Goal: Information Seeking & Learning: Compare options

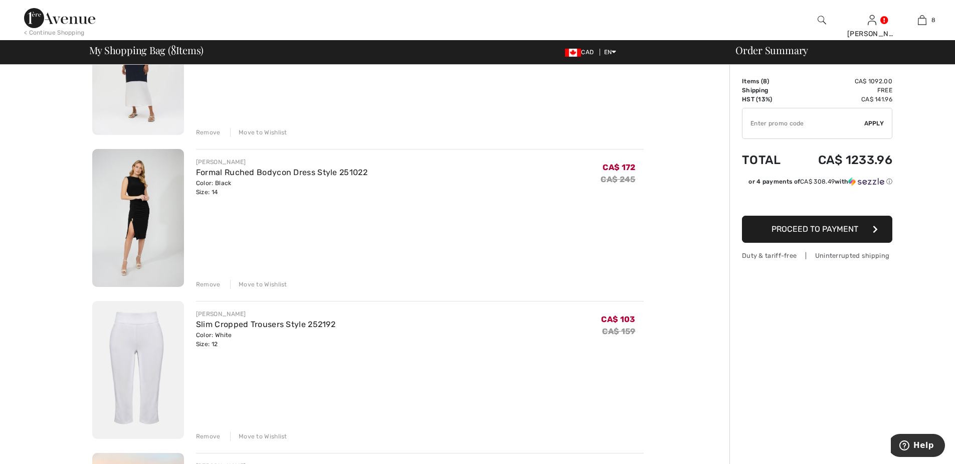
scroll to position [150, 0]
click at [207, 131] on div "Remove" at bounding box center [208, 131] width 25 height 9
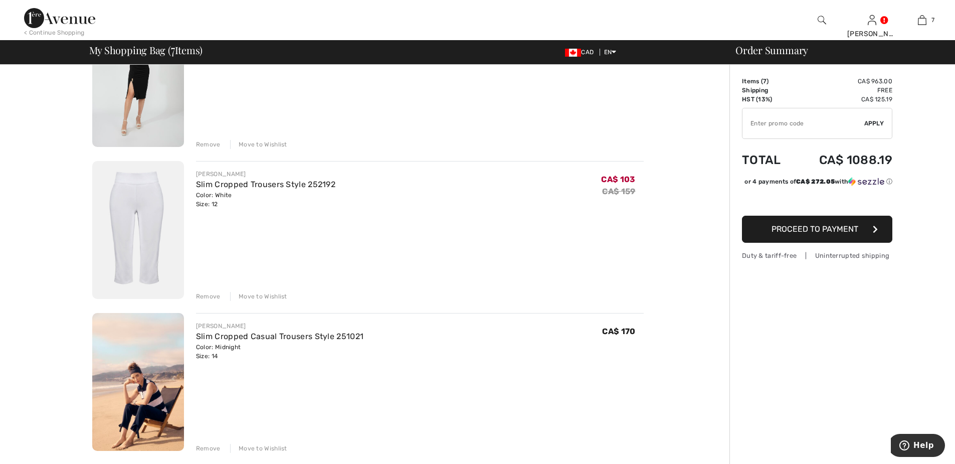
scroll to position [0, 0]
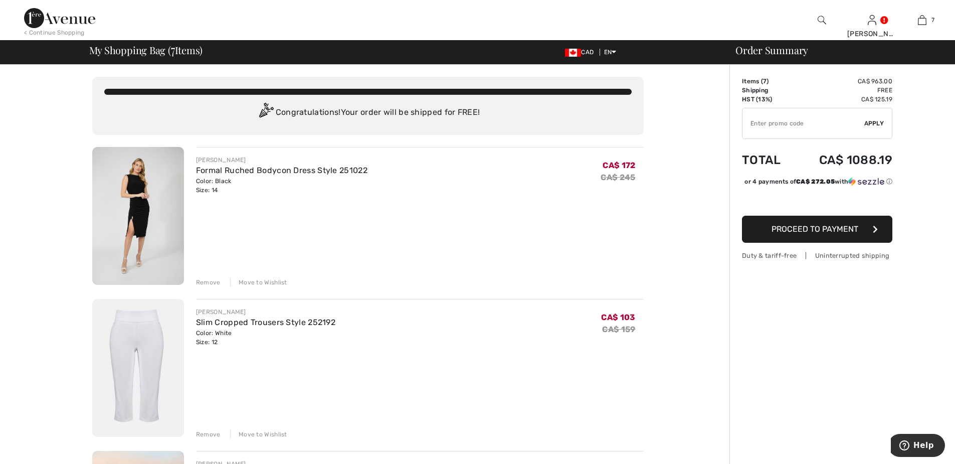
click at [207, 282] on div "Remove" at bounding box center [208, 282] width 25 height 9
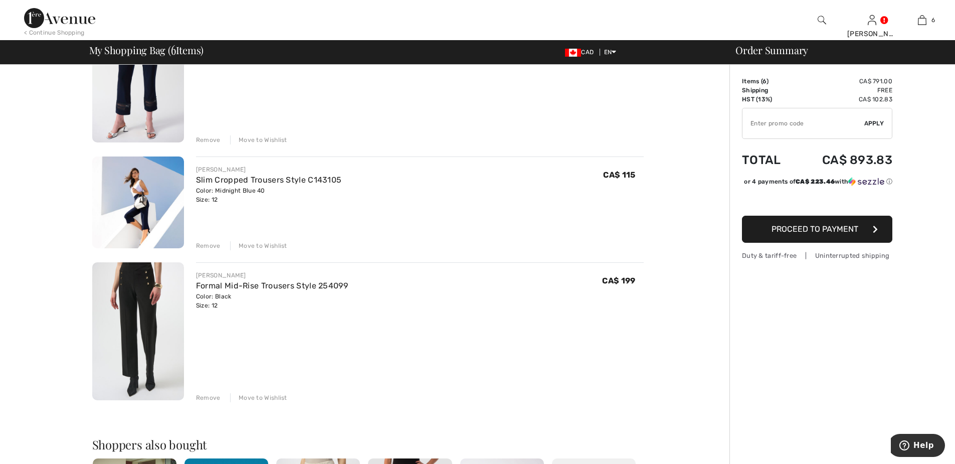
scroll to position [602, 0]
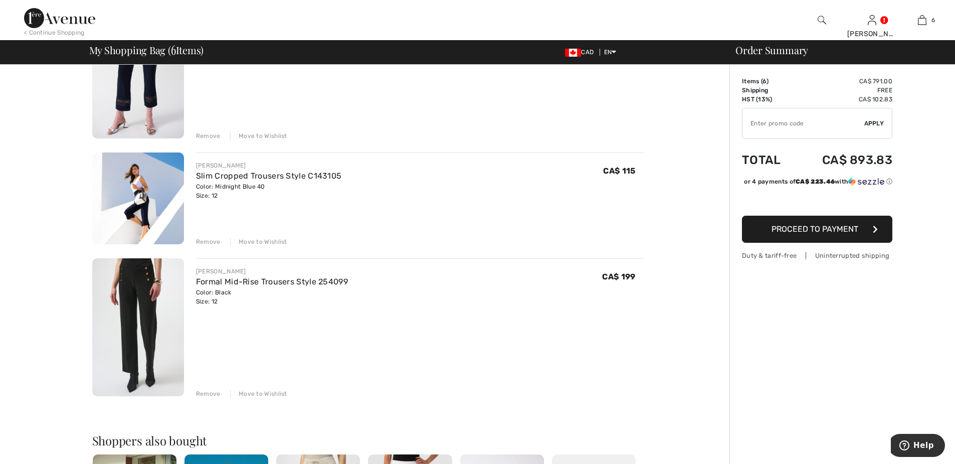
click at [139, 318] on img at bounding box center [138, 327] width 92 height 138
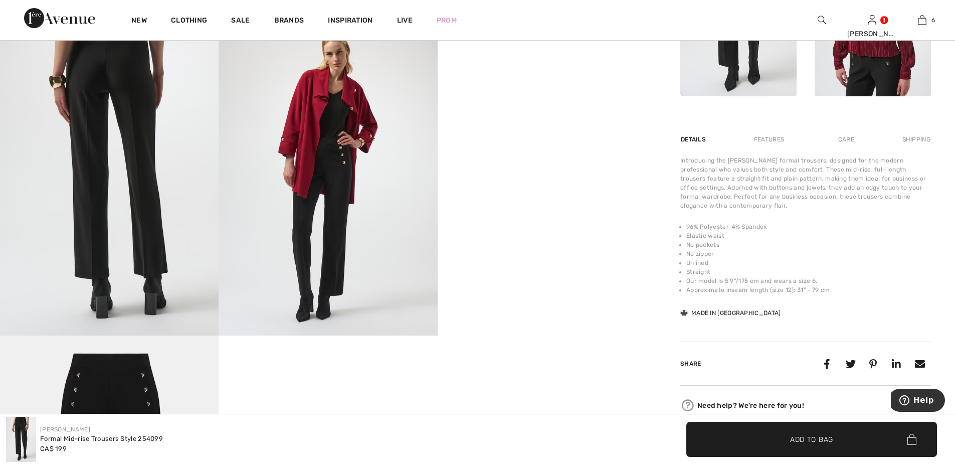
scroll to position [401, 0]
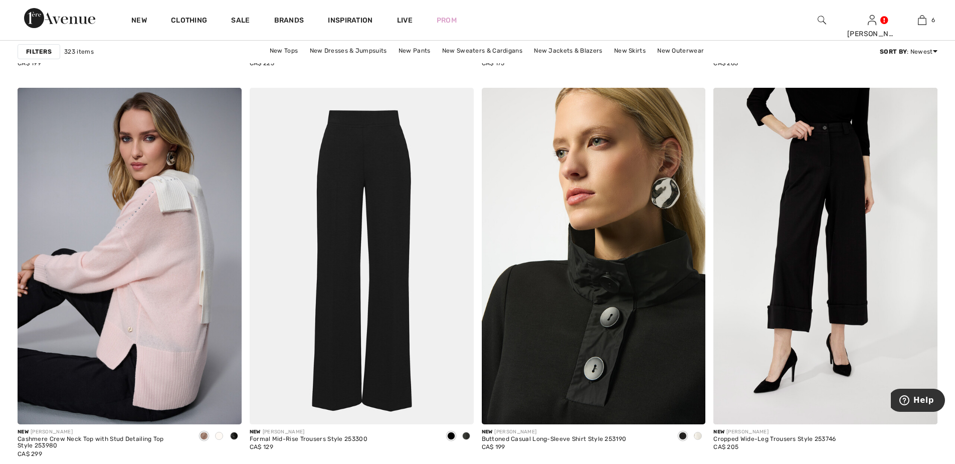
scroll to position [1253, 0]
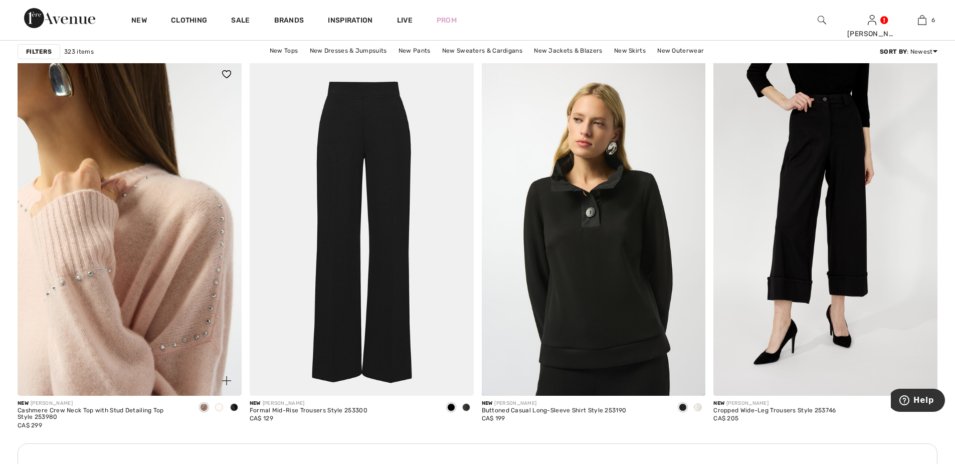
click at [109, 236] on img at bounding box center [130, 227] width 224 height 336
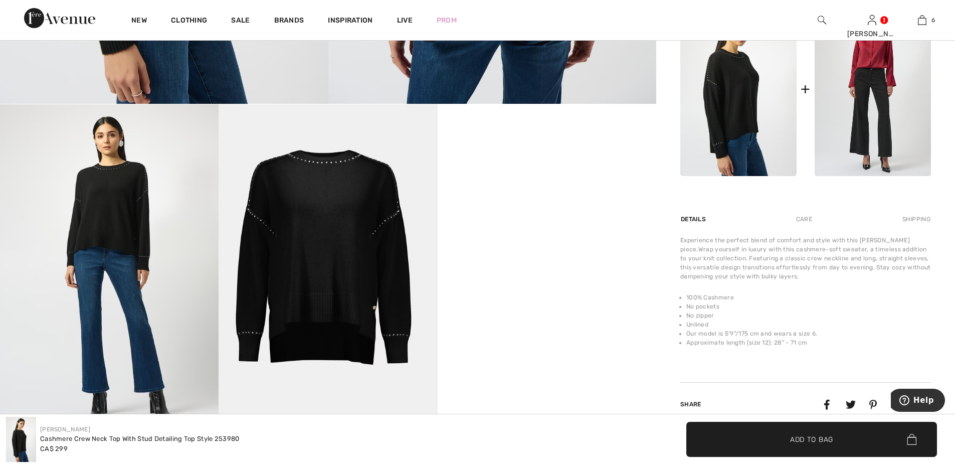
scroll to position [451, 0]
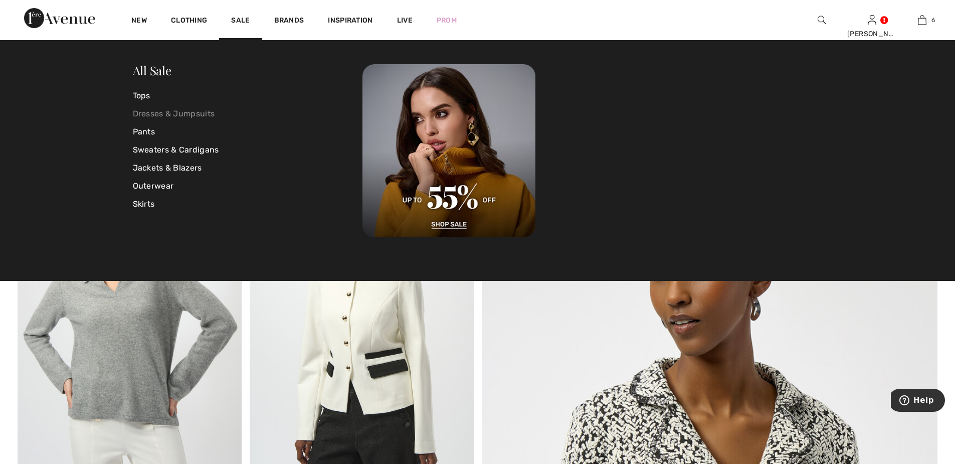
click at [200, 114] on link "Dresses & Jumpsuits" at bounding box center [248, 114] width 230 height 18
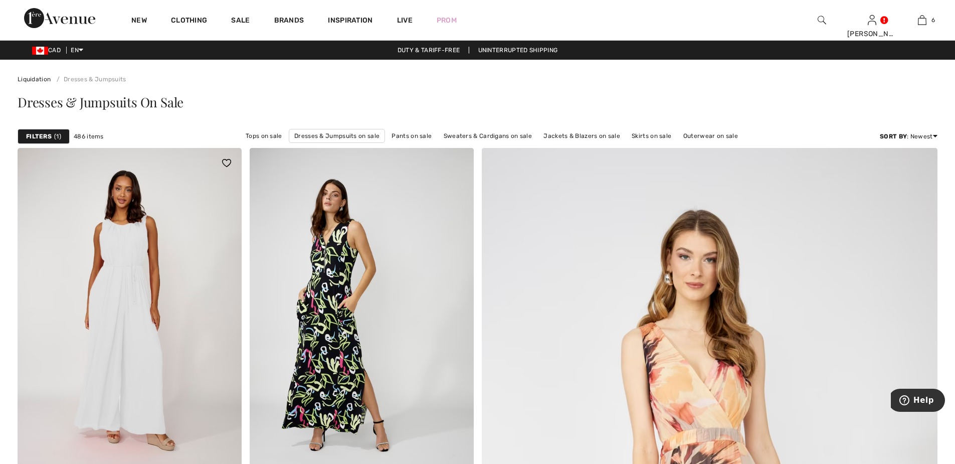
click at [116, 288] on img at bounding box center [130, 316] width 224 height 336
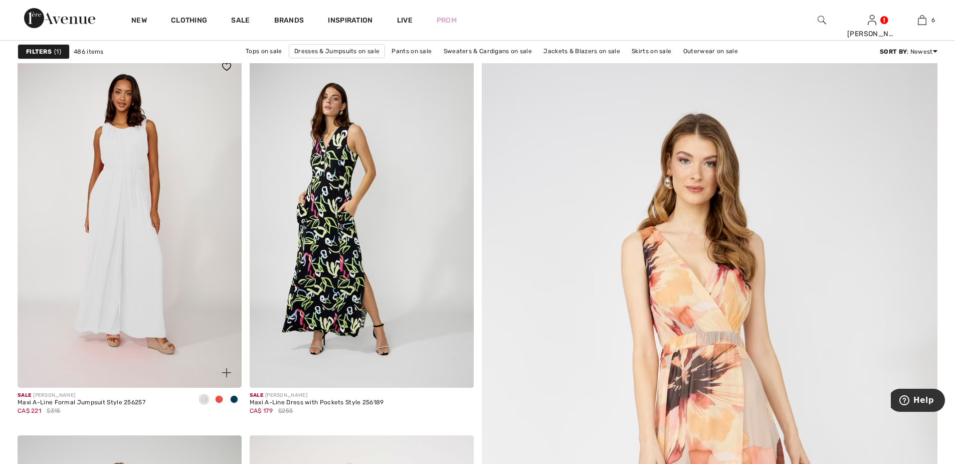
scroll to position [100, 0]
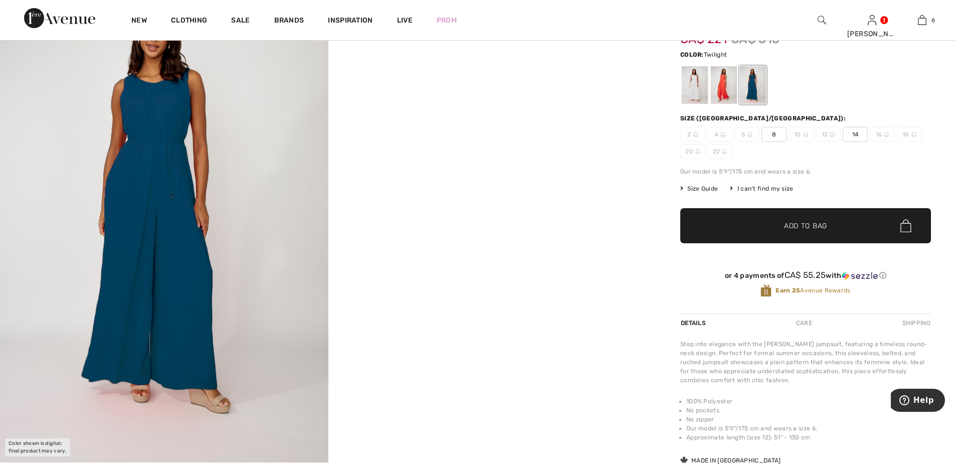
scroll to position [100, 0]
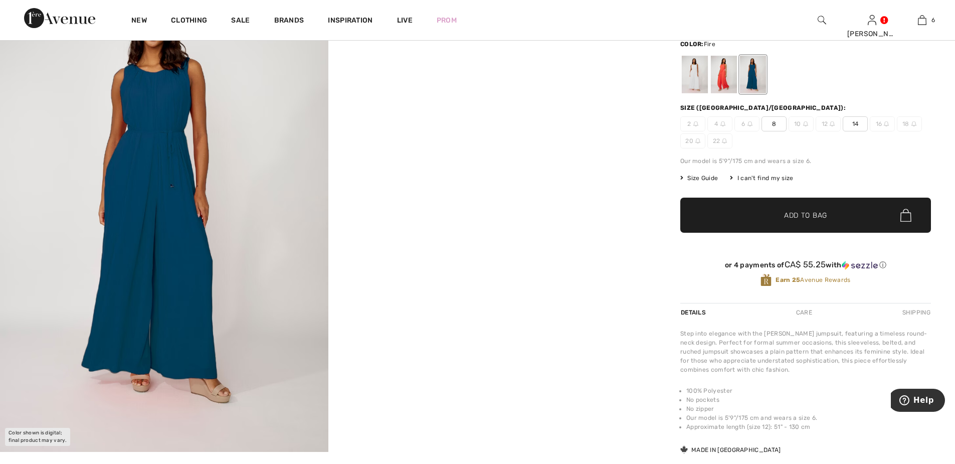
click at [721, 79] on div at bounding box center [724, 75] width 26 height 38
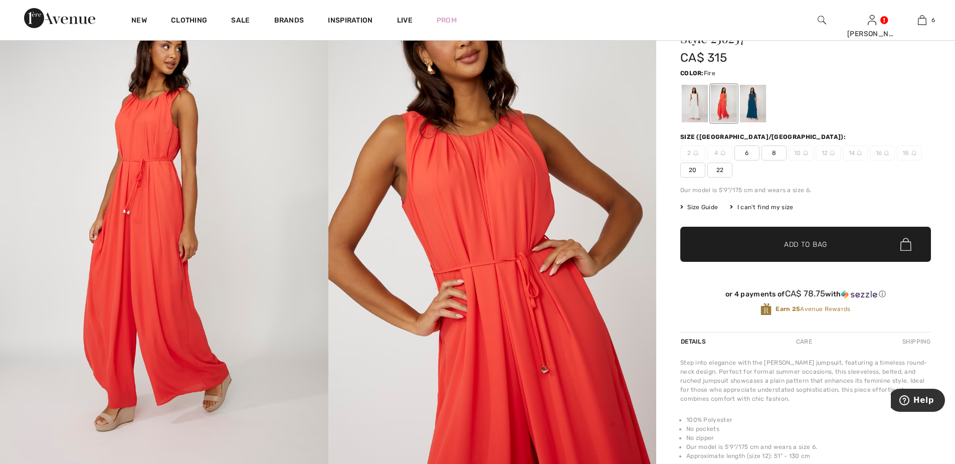
scroll to position [50, 0]
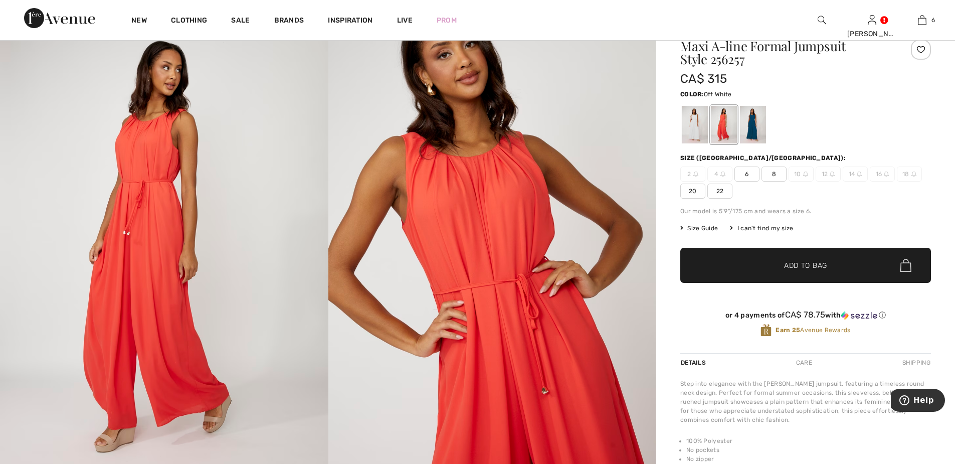
click at [694, 128] on div at bounding box center [695, 125] width 26 height 38
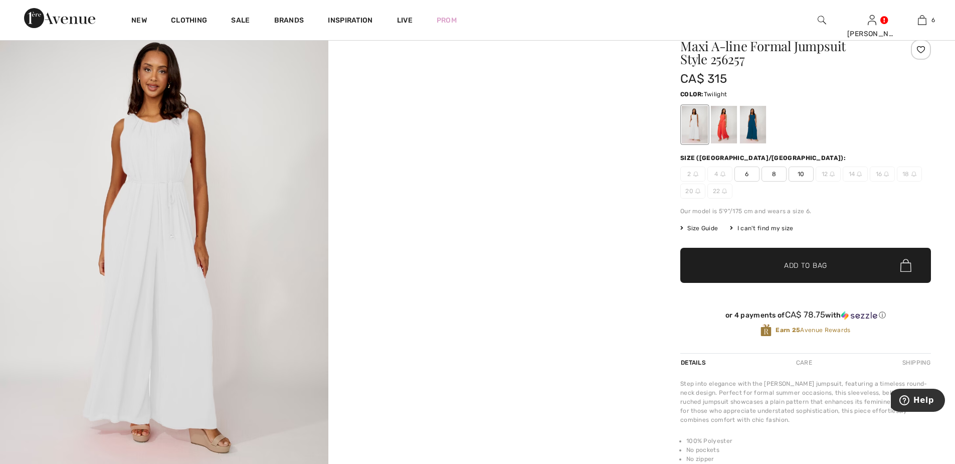
click at [751, 125] on div at bounding box center [753, 125] width 26 height 38
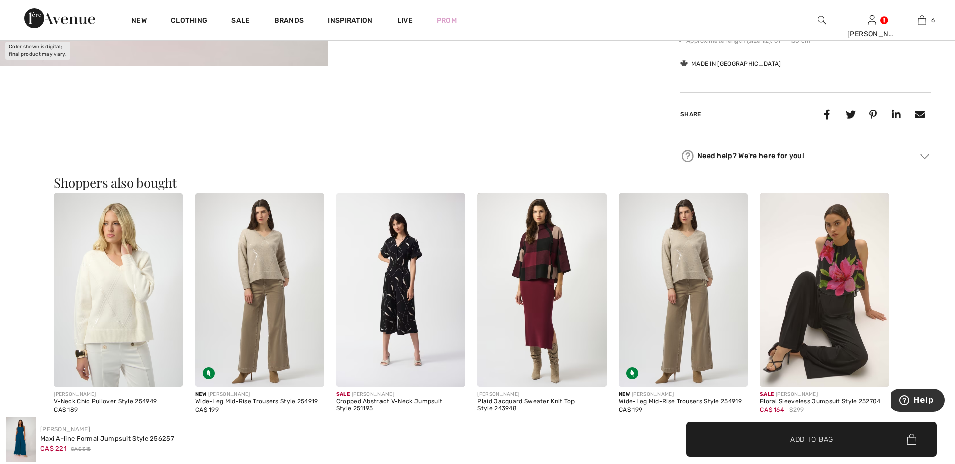
scroll to position [501, 0]
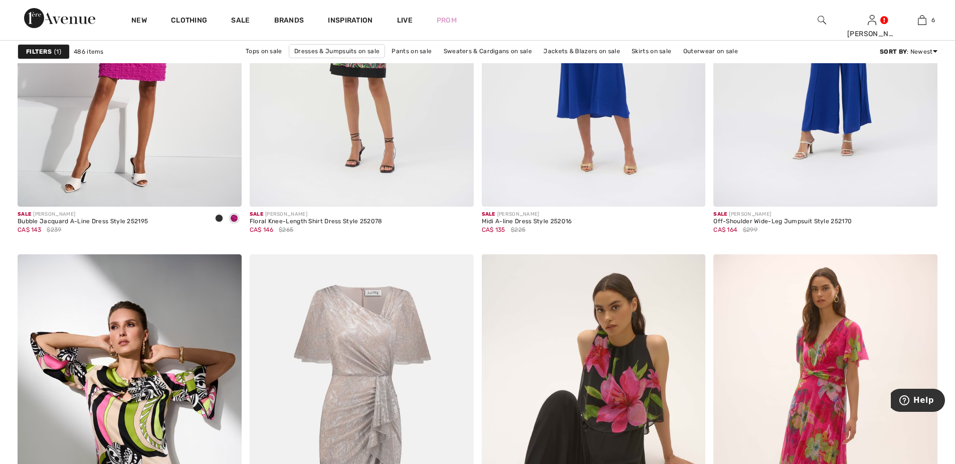
scroll to position [5514, 0]
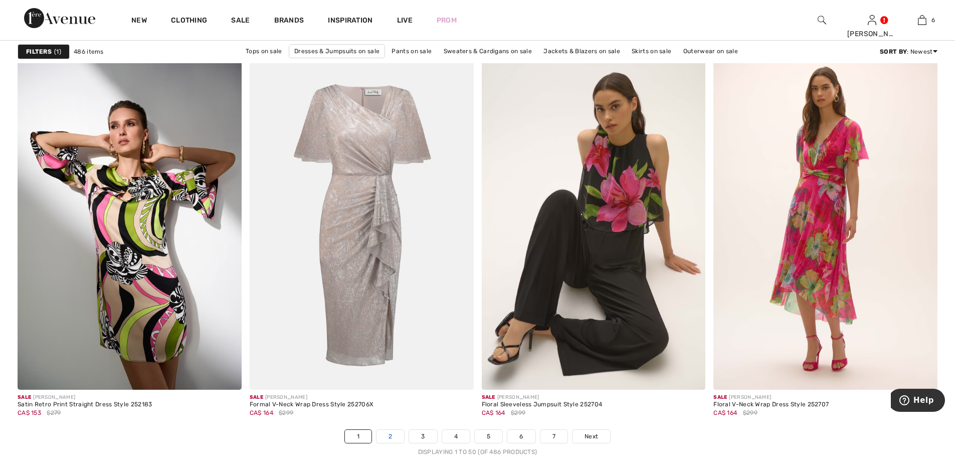
click at [387, 435] on link "2" at bounding box center [390, 436] width 28 height 13
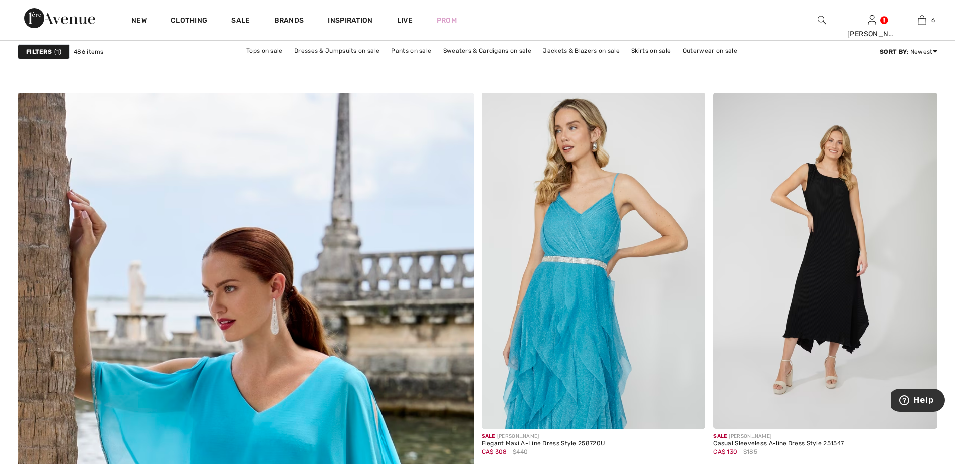
scroll to position [3008, 0]
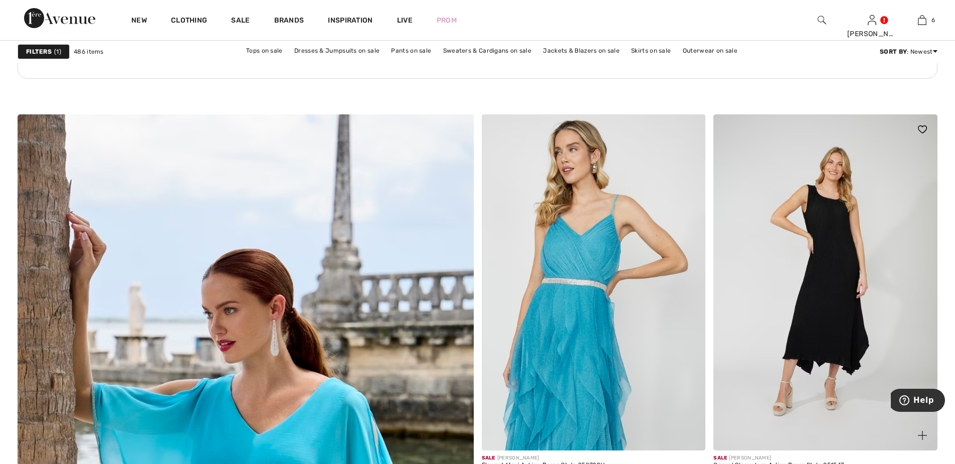
click at [836, 314] on img at bounding box center [825, 282] width 224 height 336
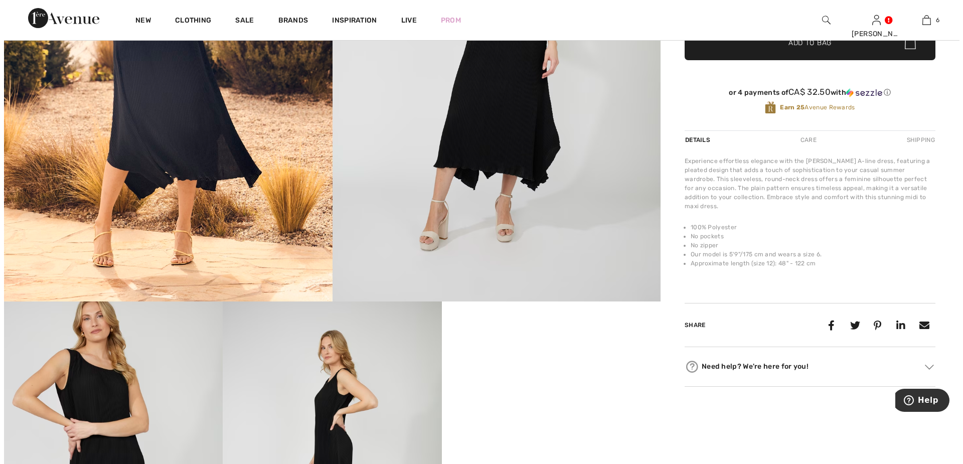
scroll to position [451, 0]
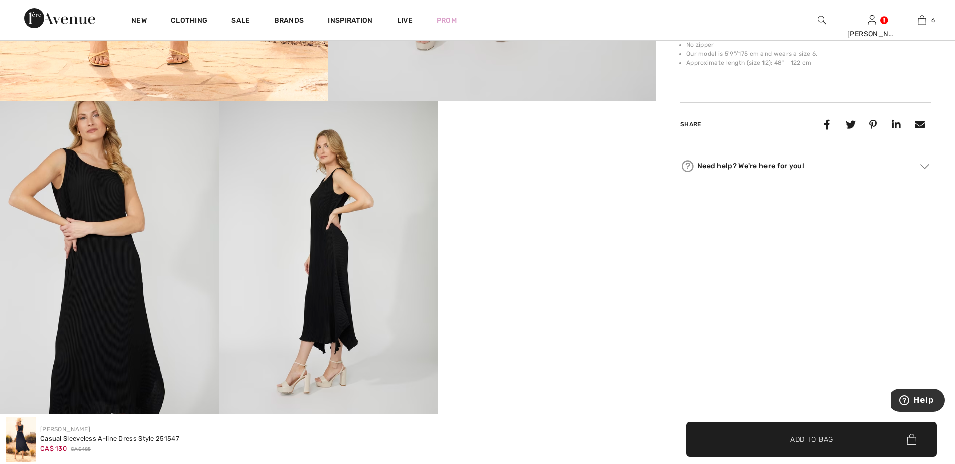
click at [510, 210] on video "Your browser does not support the video tag." at bounding box center [547, 155] width 219 height 109
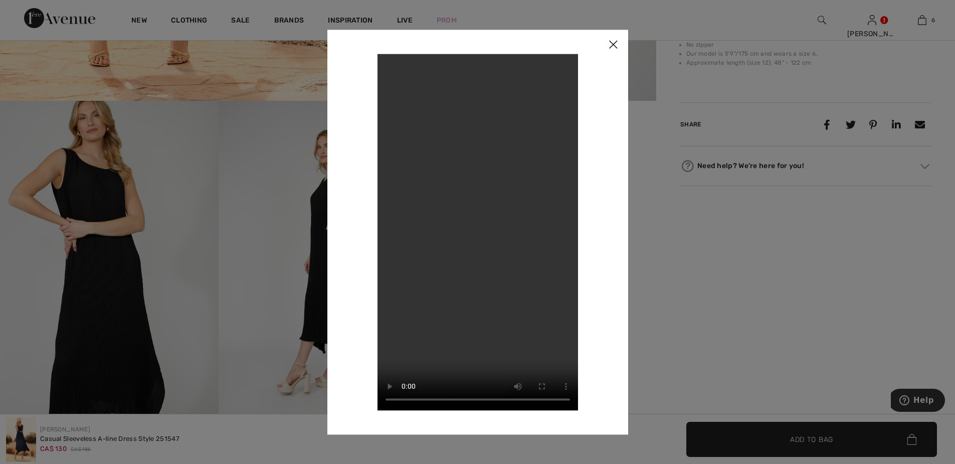
click at [615, 41] on img at bounding box center [613, 45] width 30 height 31
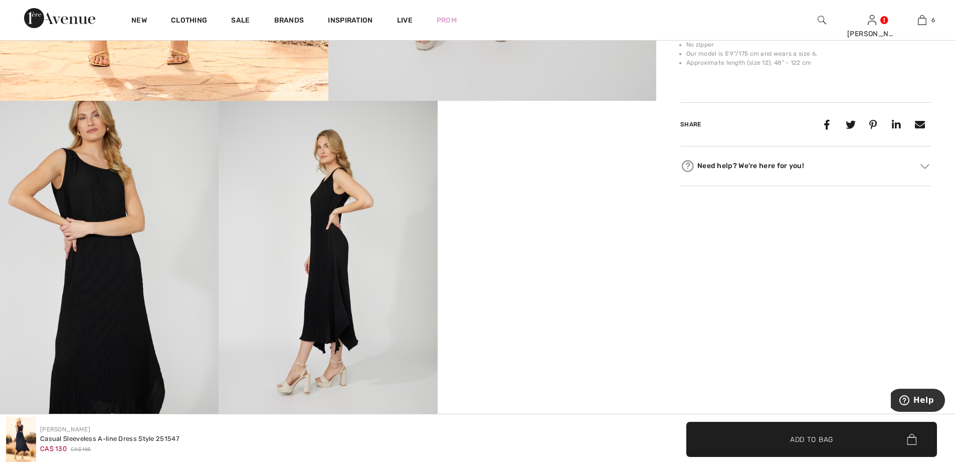
click at [333, 259] on img at bounding box center [328, 265] width 219 height 328
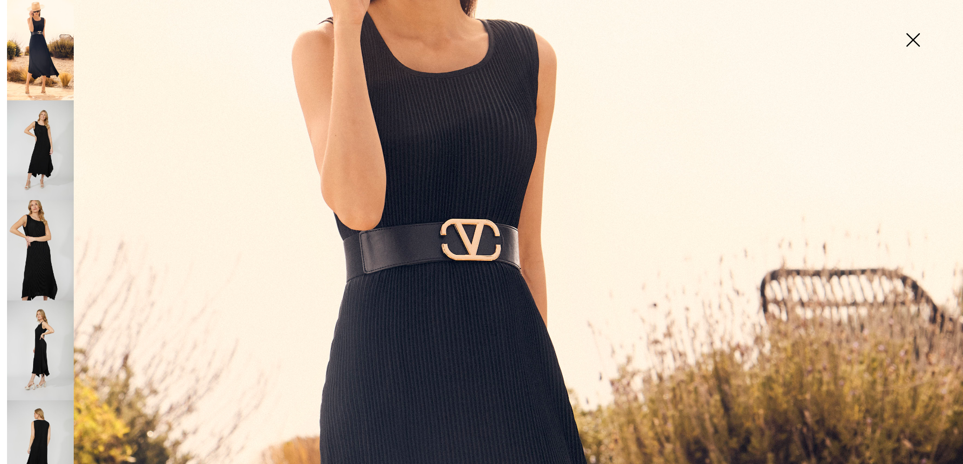
scroll to position [251, 0]
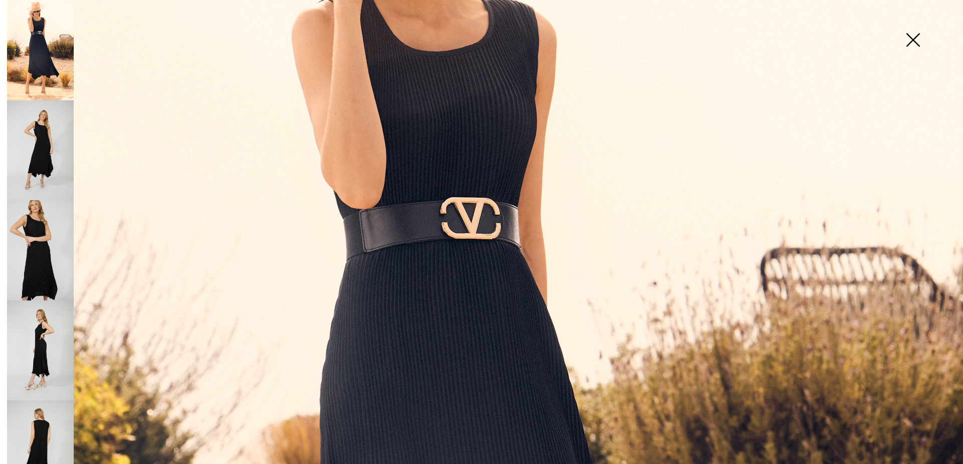
click at [40, 48] on img at bounding box center [40, 50] width 67 height 100
click at [41, 130] on img at bounding box center [40, 150] width 67 height 100
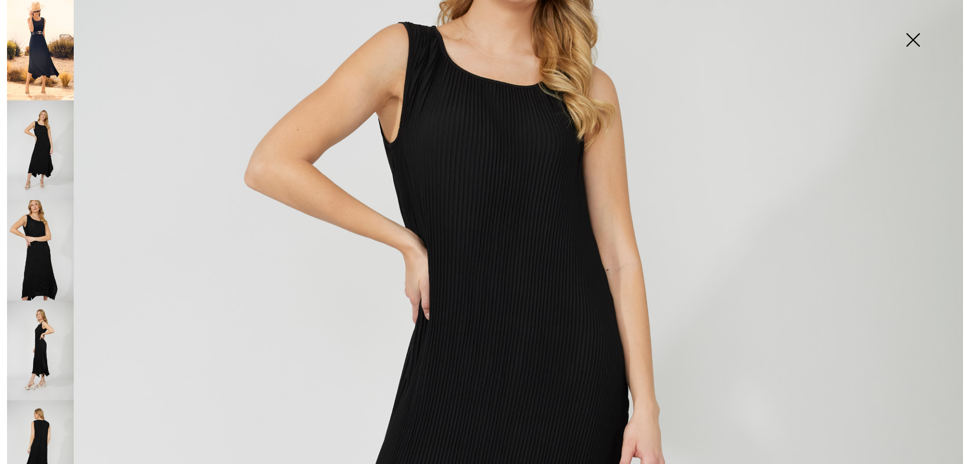
scroll to position [301, 0]
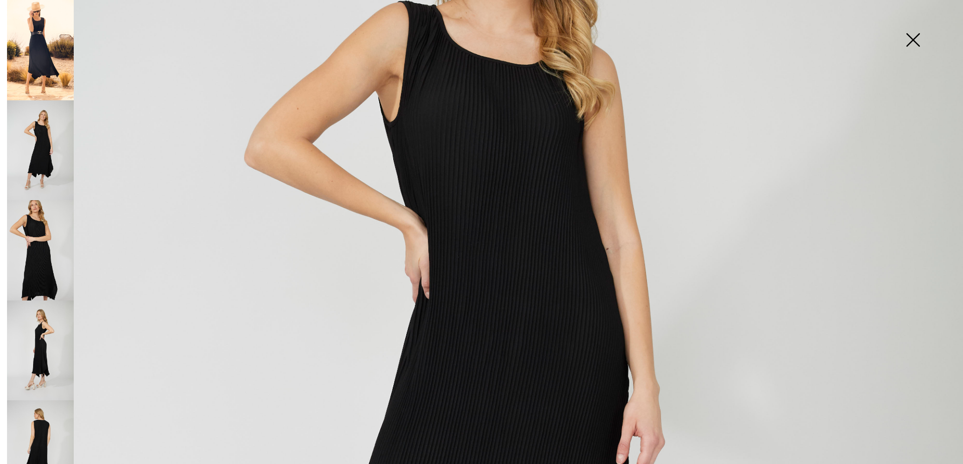
click at [35, 225] on img at bounding box center [40, 250] width 67 height 100
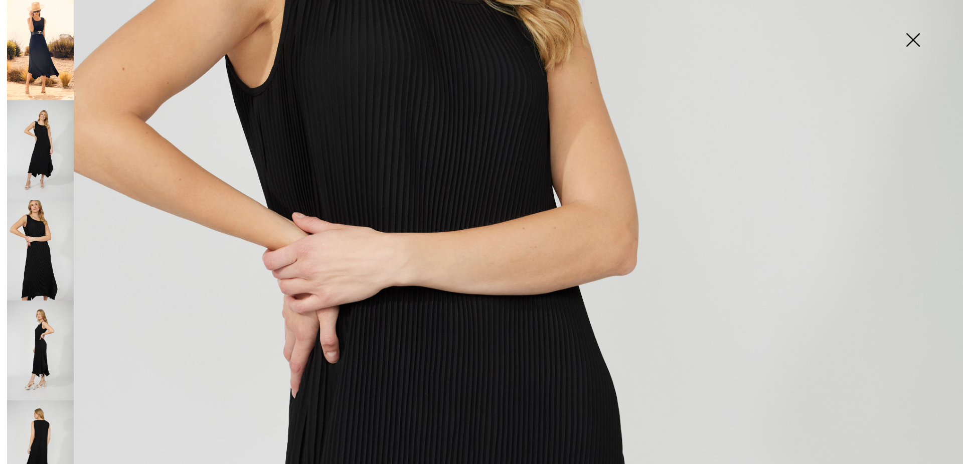
scroll to position [451, 0]
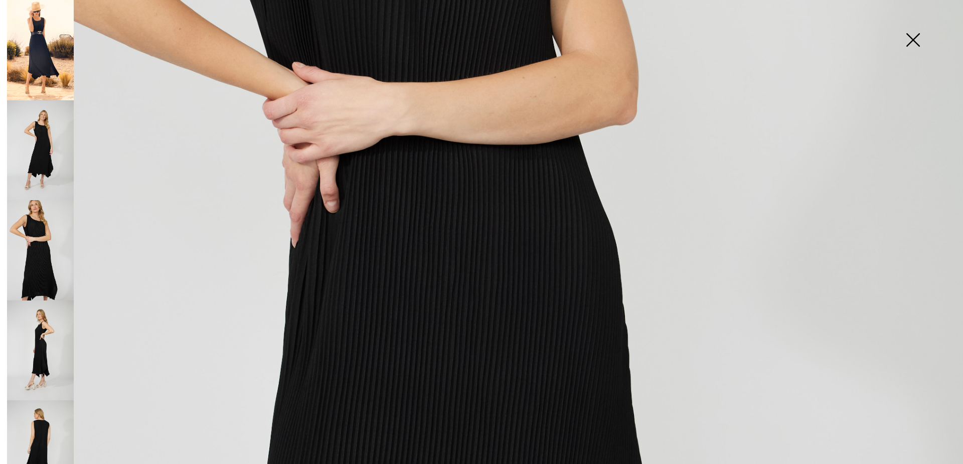
click at [46, 316] on img at bounding box center [40, 350] width 67 height 100
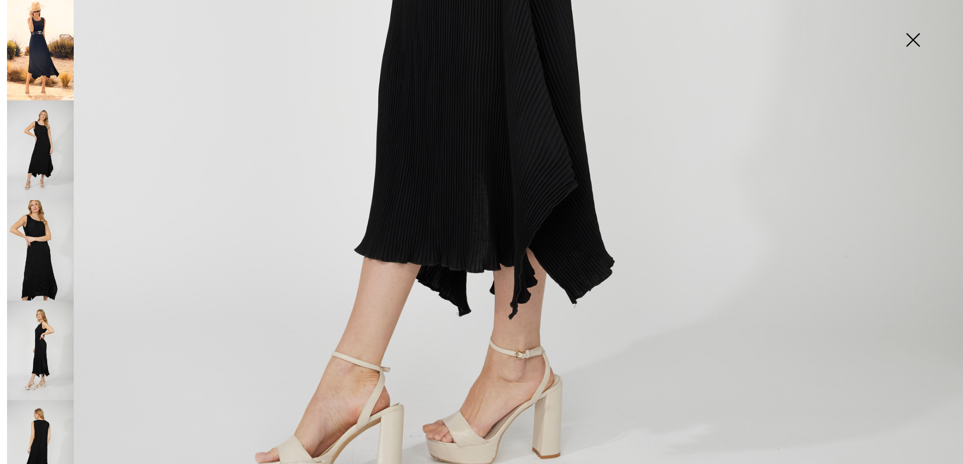
scroll to position [802, 0]
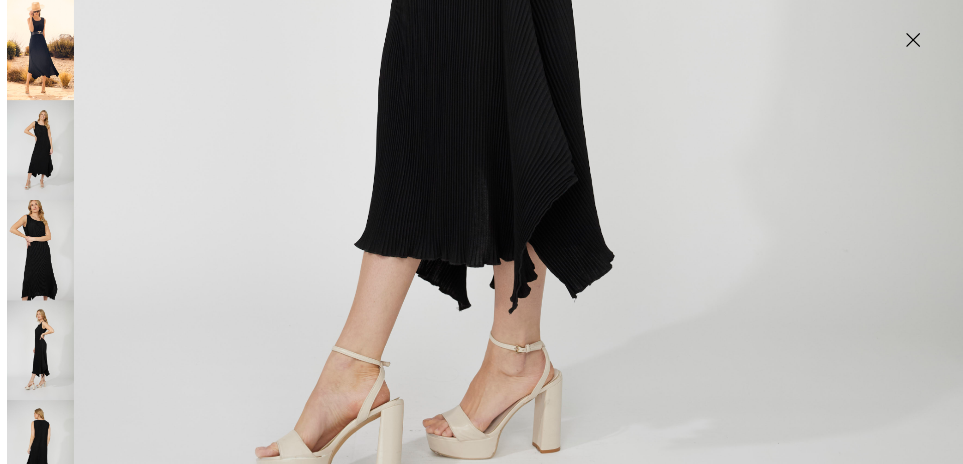
click at [45, 334] on img at bounding box center [40, 350] width 67 height 100
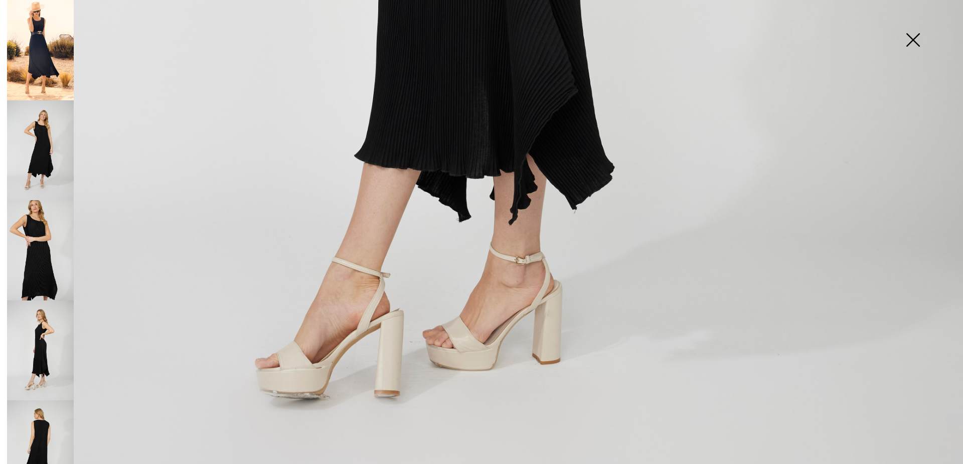
scroll to position [902, 0]
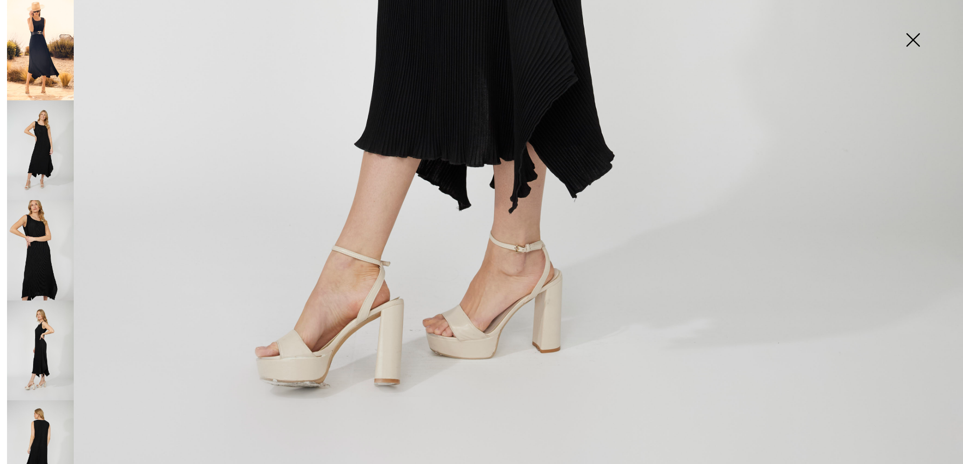
click at [38, 332] on img at bounding box center [40, 350] width 67 height 100
click at [43, 424] on img at bounding box center [40, 450] width 67 height 100
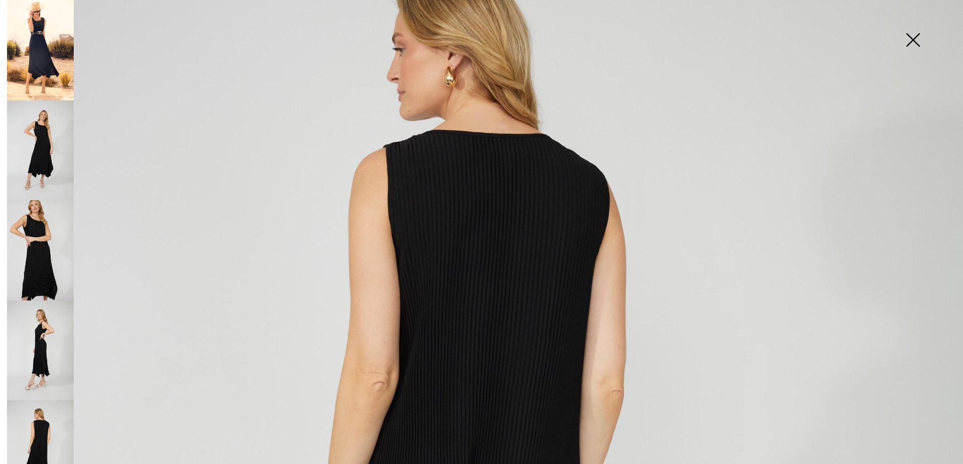
scroll to position [0, 0]
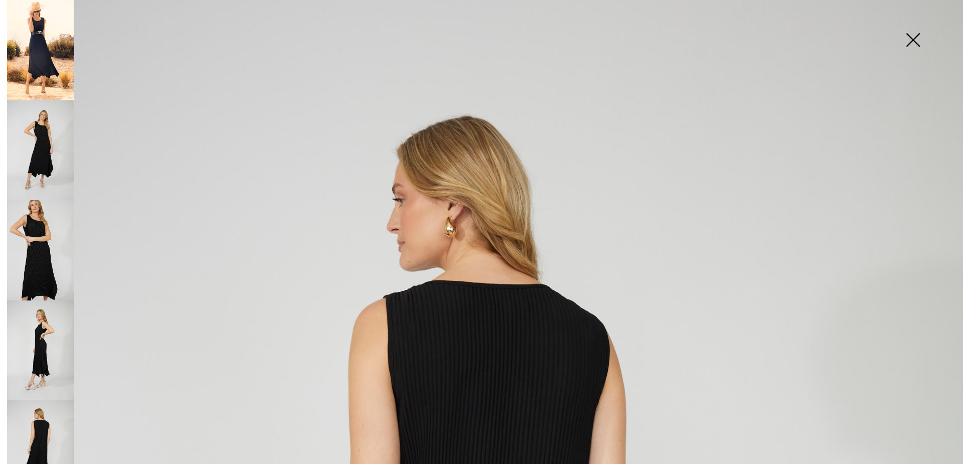
click at [32, 43] on img at bounding box center [40, 50] width 67 height 100
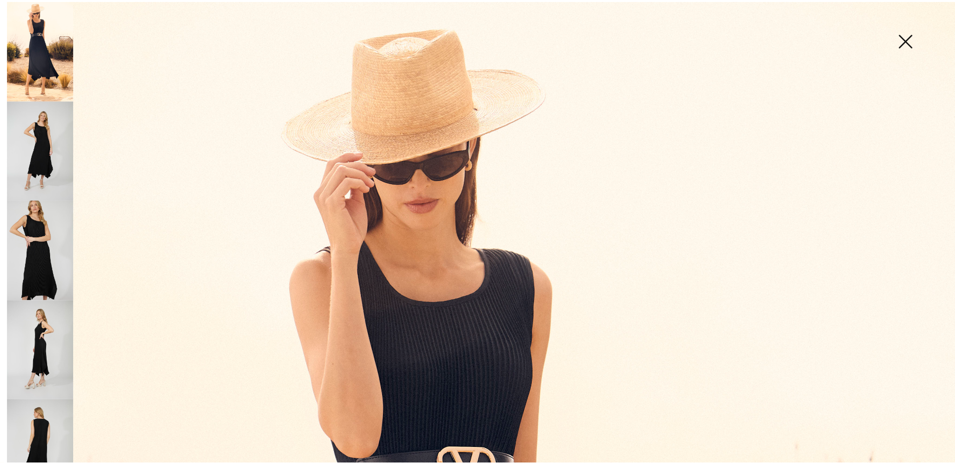
scroll to position [150, 0]
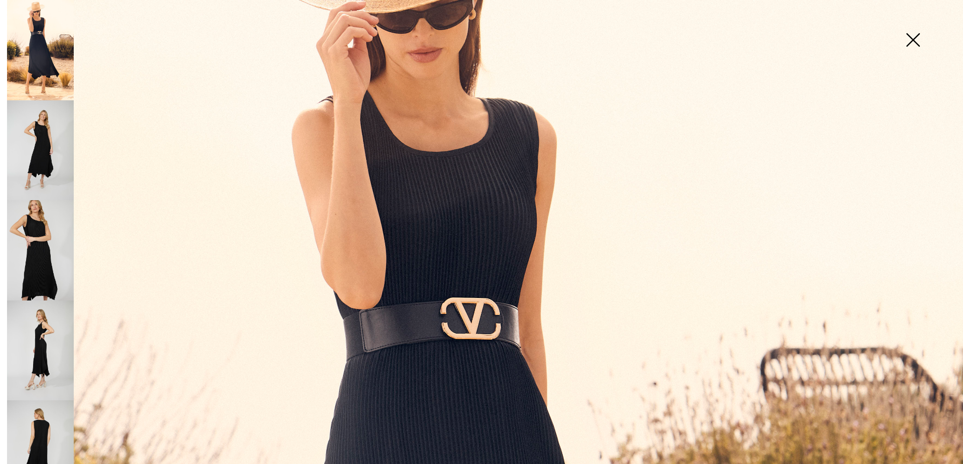
click at [911, 39] on img at bounding box center [912, 41] width 50 height 52
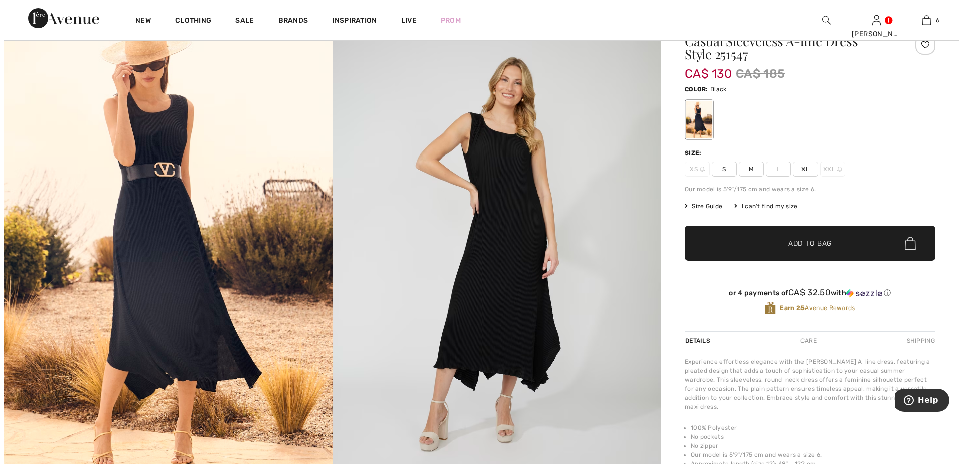
scroll to position [0, 0]
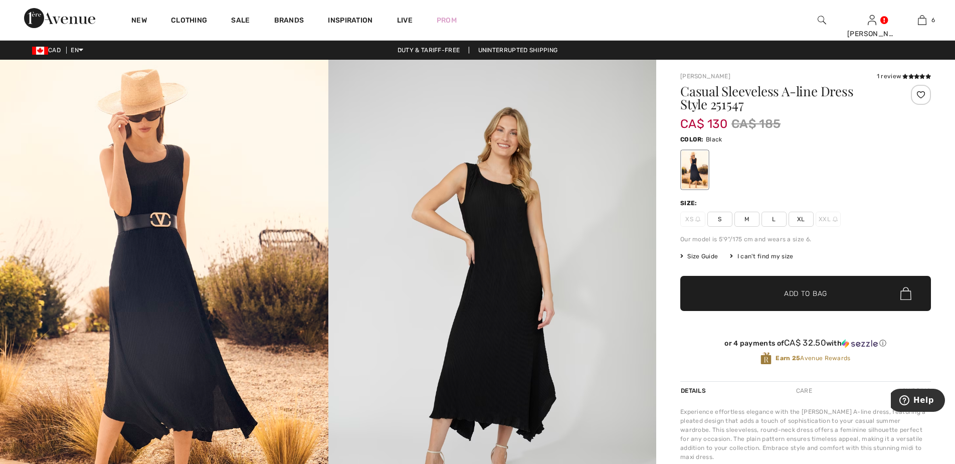
click at [134, 231] on img at bounding box center [164, 306] width 328 height 492
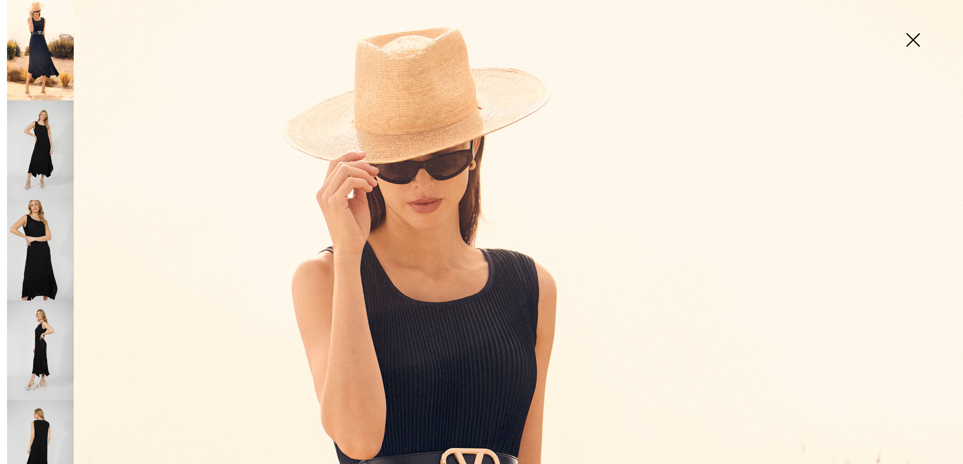
click at [43, 142] on img at bounding box center [40, 150] width 67 height 100
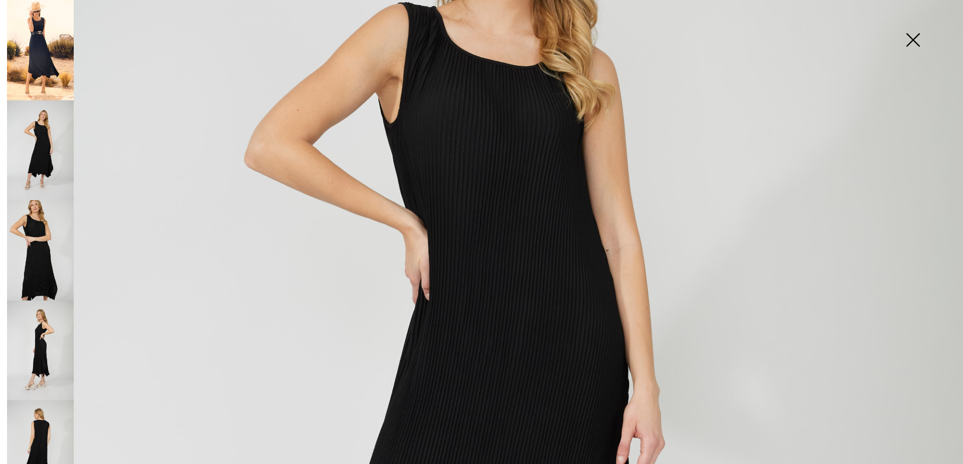
scroll to position [251, 0]
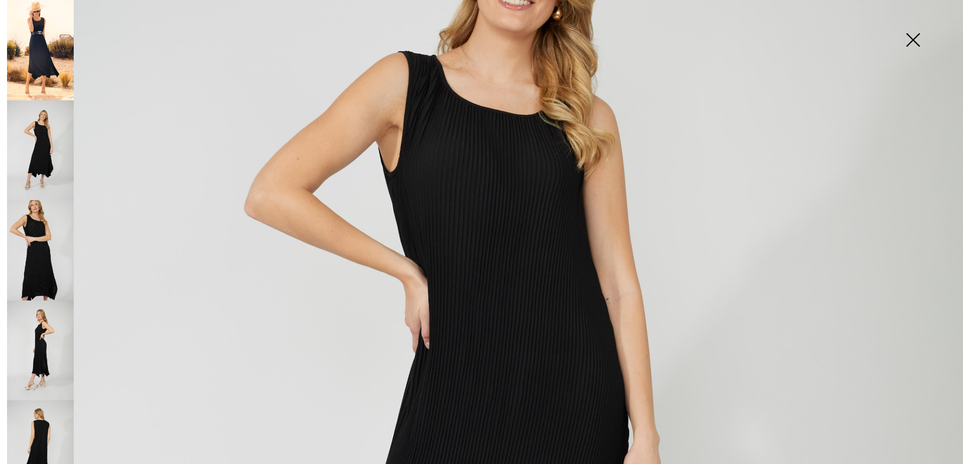
click at [30, 238] on img at bounding box center [40, 250] width 67 height 100
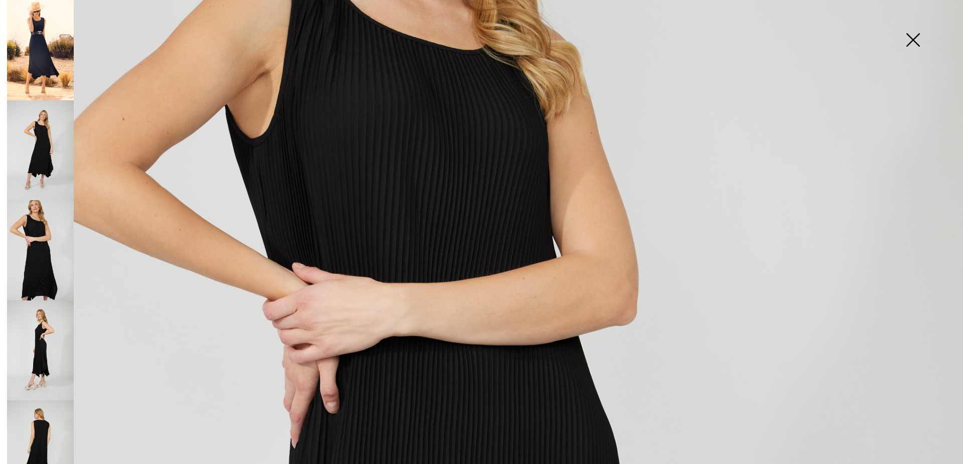
click at [36, 338] on img at bounding box center [40, 350] width 67 height 100
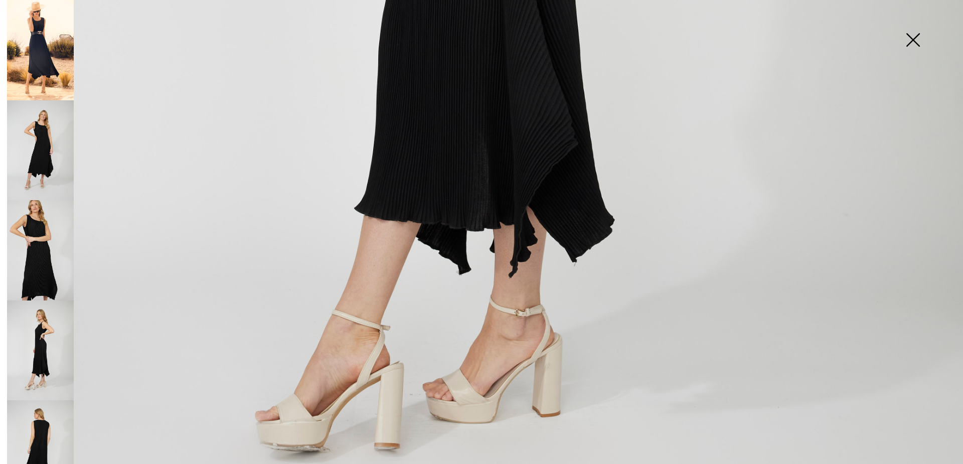
scroll to position [852, 0]
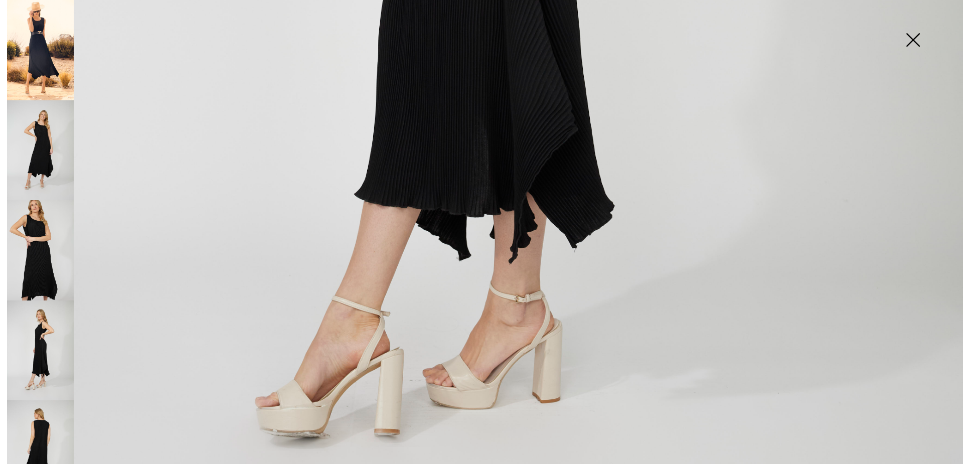
click at [41, 432] on img at bounding box center [40, 450] width 67 height 100
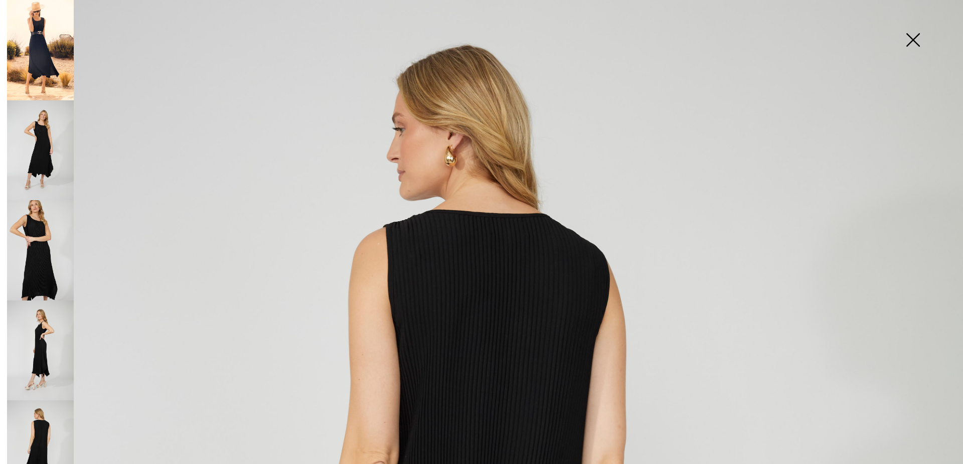
scroll to position [0, 0]
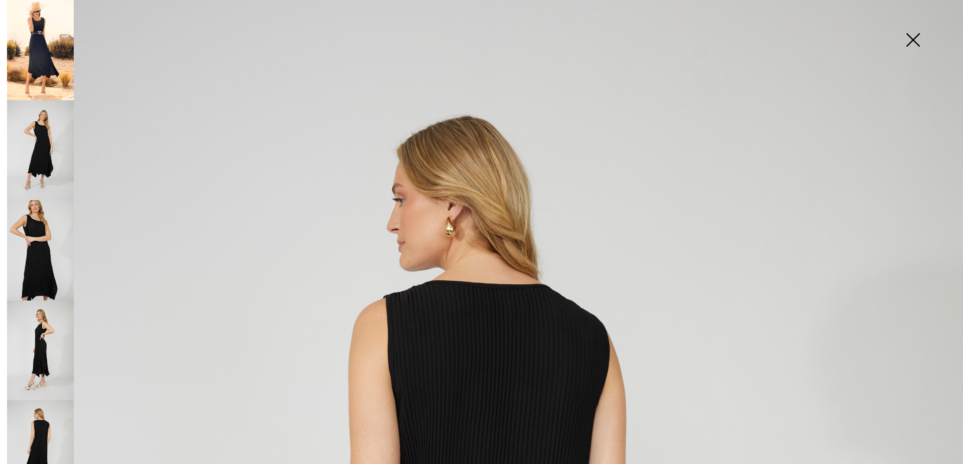
click at [40, 51] on img at bounding box center [40, 50] width 67 height 100
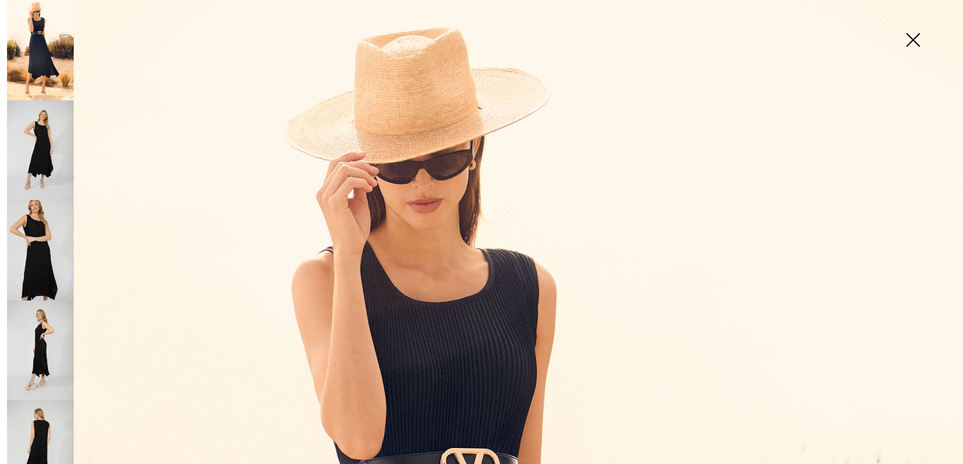
click at [911, 37] on img at bounding box center [912, 41] width 50 height 52
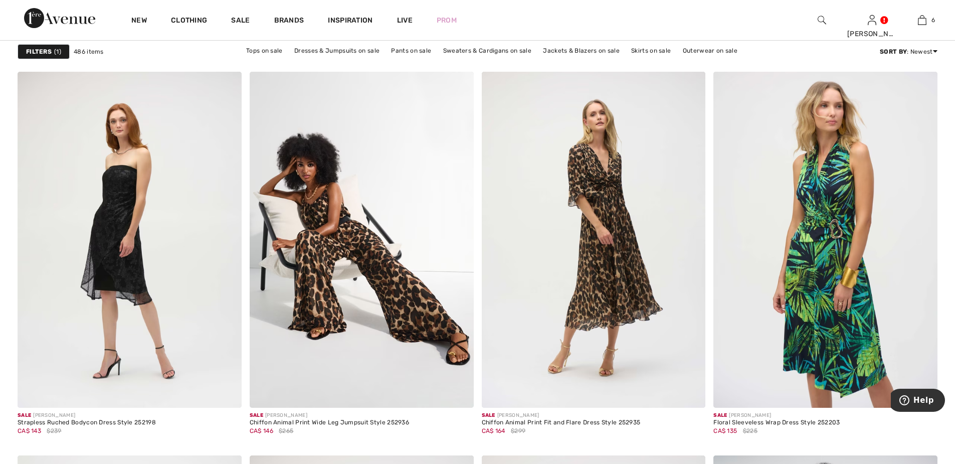
scroll to position [166, 0]
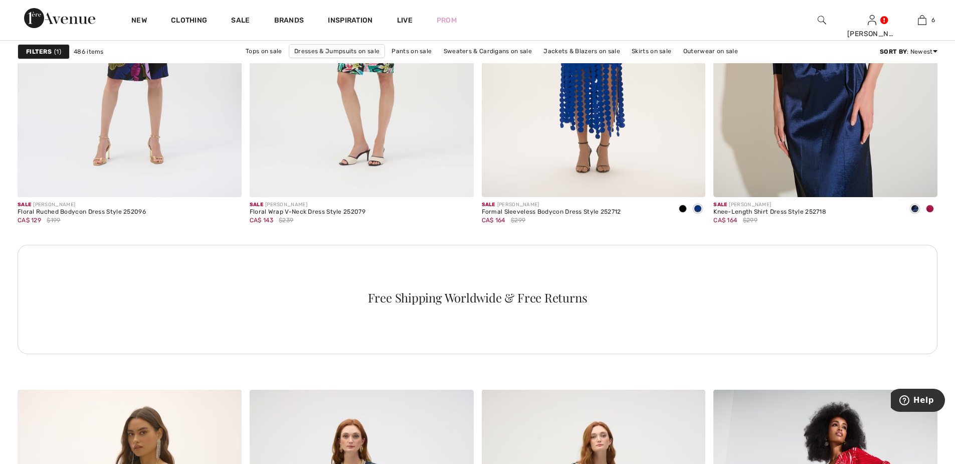
scroll to position [4161, 0]
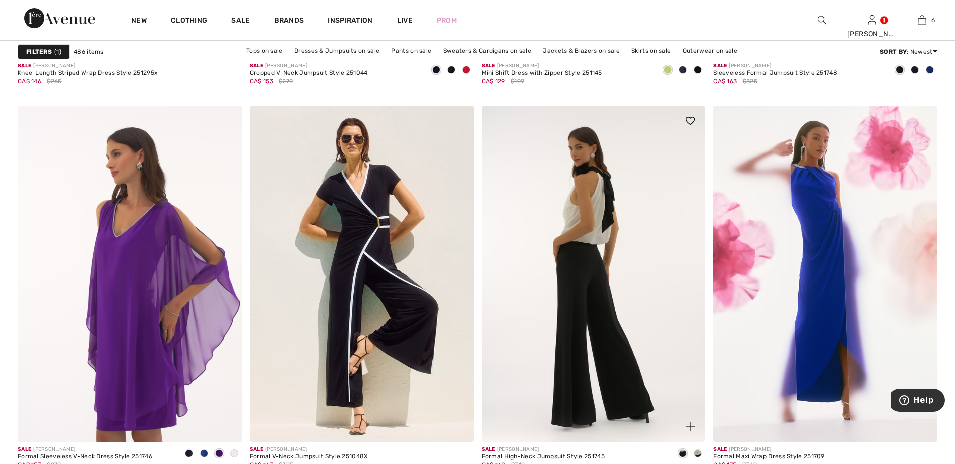
scroll to position [5631, 0]
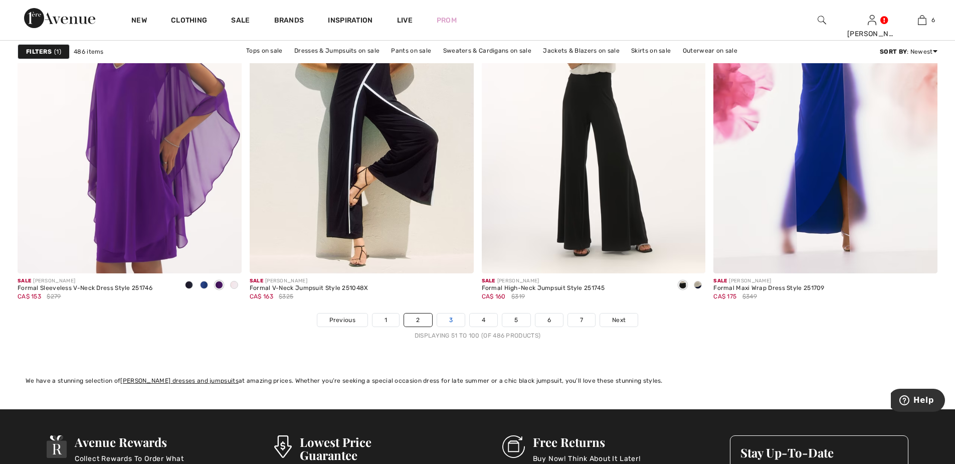
click at [450, 317] on link "3" at bounding box center [451, 319] width 28 height 13
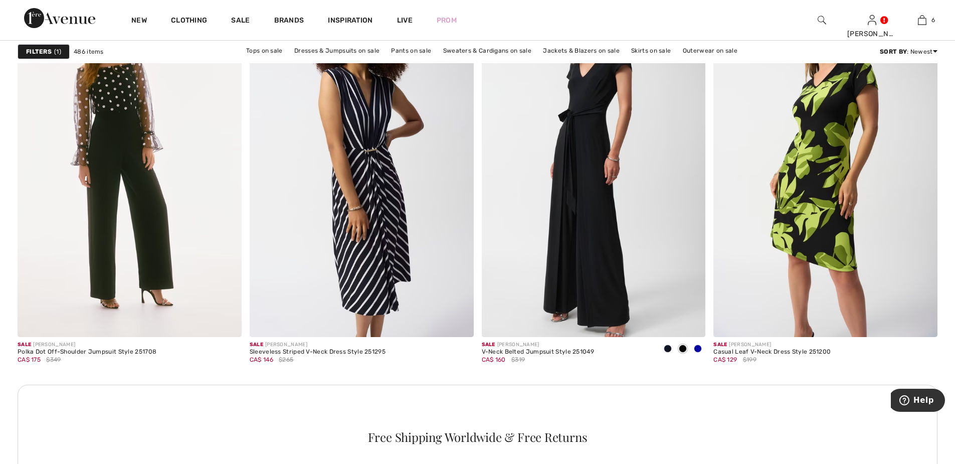
scroll to position [1303, 0]
